Goal: Information Seeking & Learning: Learn about a topic

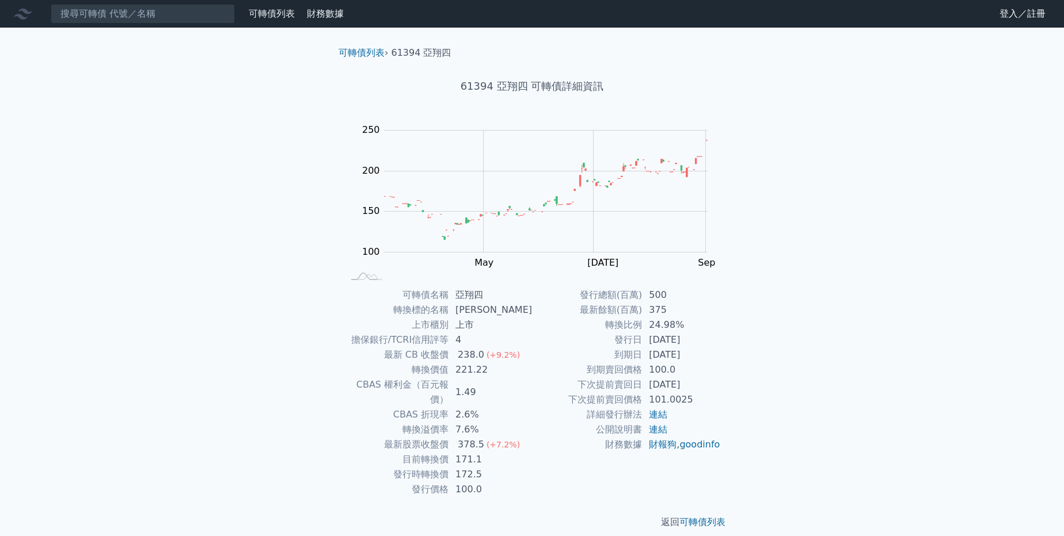
click at [232, 221] on div "可轉債列表 財務數據 可轉債列表 財務數據 登入／註冊 登入／註冊 可轉債列表 › 61394 亞翔四 61394 亞翔四 可轉債詳細資訊 Zoom Out …" at bounding box center [532, 274] width 1064 height 548
drag, startPoint x: 652, startPoint y: 326, endPoint x: 688, endPoint y: 326, distance: 36.3
click at [688, 326] on td "24.98%" at bounding box center [681, 325] width 79 height 15
click at [690, 323] on td "24.98%" at bounding box center [681, 325] width 79 height 15
drag, startPoint x: 690, startPoint y: 323, endPoint x: 647, endPoint y: 323, distance: 42.6
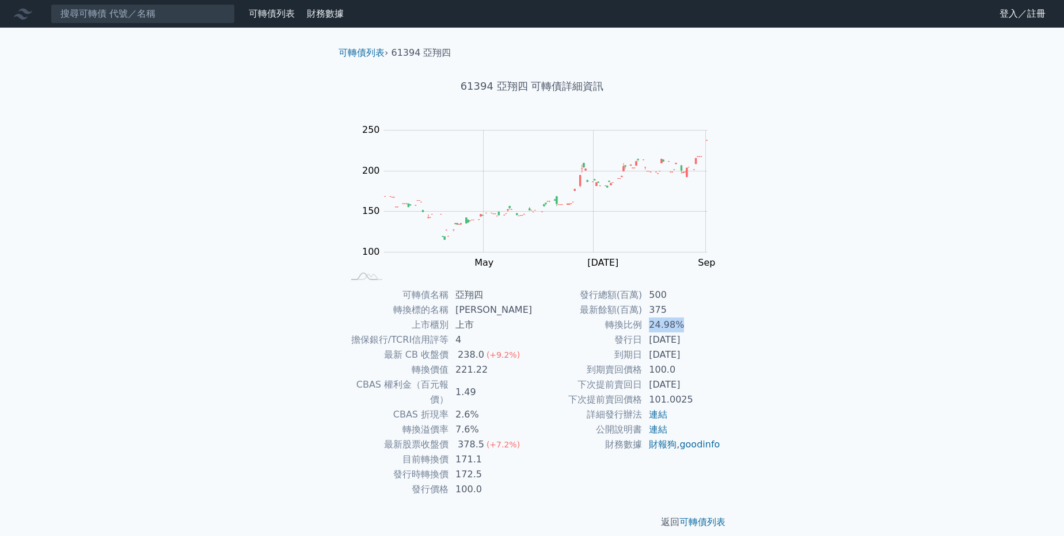
click at [647, 323] on td "24.98%" at bounding box center [681, 325] width 79 height 15
click at [207, 348] on div "可轉債列表 財務數據 可轉債列表 財務數據 登入／註冊 登入／註冊 可轉債列表 › 61394 亞翔四 61394 亞翔四 可轉債詳細資訊 Zoom Out …" at bounding box center [532, 274] width 1064 height 548
